Goal: Use online tool/utility: Use online tool/utility

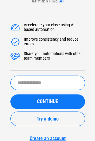
scroll to position [25, 0]
click at [39, 82] on input "text" at bounding box center [47, 83] width 75 height 14
type input "**********"
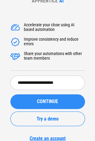
click at [51, 104] on span "CONTINUE" at bounding box center [47, 101] width 21 height 5
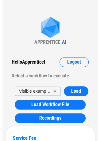
scroll to position [0, 0]
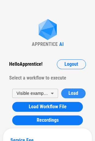
click at [70, 91] on span "Load" at bounding box center [74, 93] width 10 height 5
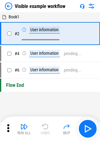
click at [9, 3] on img at bounding box center [8, 5] width 7 height 7
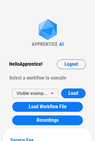
click at [42, 88] on body "APPRENTICE AI Hello Apprentice ! Logout Select a workflow to execute Visible ex…" at bounding box center [47, 70] width 95 height 141
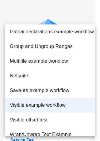
scroll to position [207, 0]
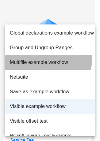
click at [43, 59] on li "Multifile example workflow" at bounding box center [50, 62] width 90 height 15
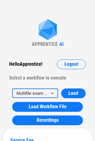
click at [40, 88] on body "APPRENTICE AI Hello Apprentice ! Logout Select a workflow to execute Multifile …" at bounding box center [47, 70] width 95 height 141
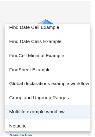
scroll to position [152, 0]
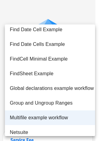
click at [37, 77] on li "FindSheet Example" at bounding box center [50, 73] width 90 height 15
type input "**"
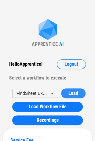
click at [71, 93] on span "Load" at bounding box center [74, 93] width 10 height 5
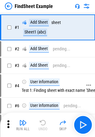
scroll to position [1, 0]
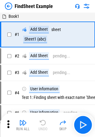
click at [4, 127] on icon at bounding box center [8, 123] width 9 height 9
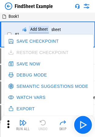
click at [24, 77] on button "Debug Mode" at bounding box center [28, 74] width 43 height 11
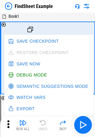
click at [68, 24] on div "# 1 AddSheet ( { workbook : GetVar ( "workbookVar____main-workbook__" ) , sheet…" at bounding box center [47, 57] width 82 height 71
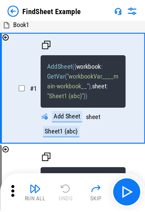
scroll to position [1, 0]
